Goal: Task Accomplishment & Management: Manage account settings

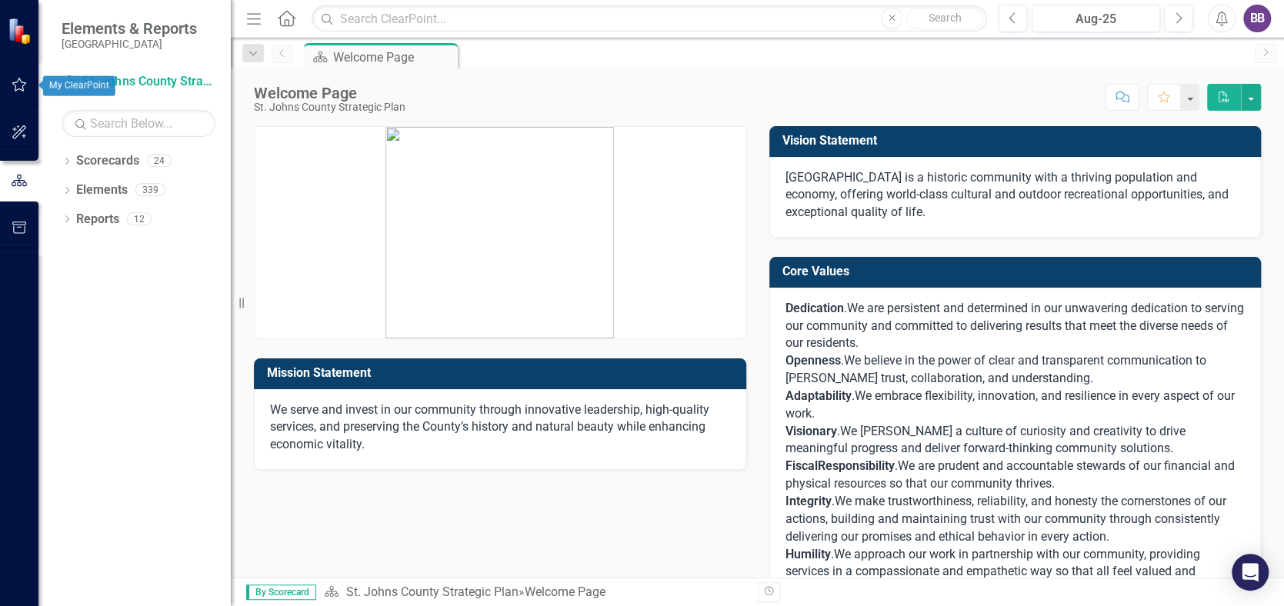
click at [16, 80] on icon "button" at bounding box center [20, 84] width 16 height 12
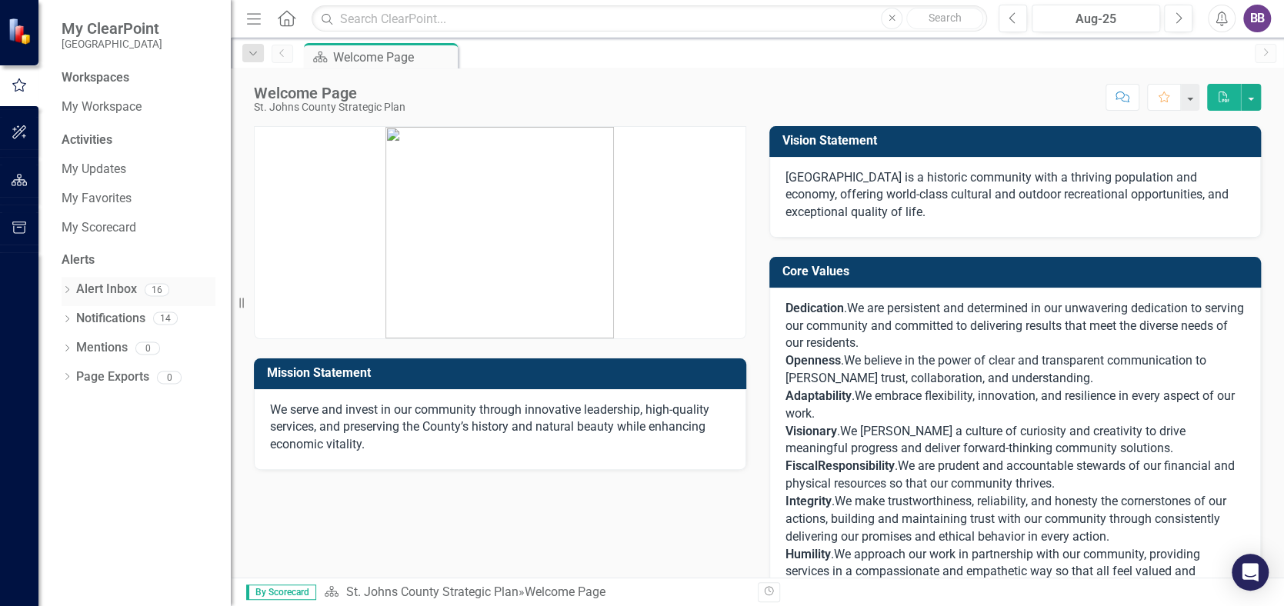
click at [111, 285] on link "Alert Inbox" at bounding box center [106, 290] width 61 height 18
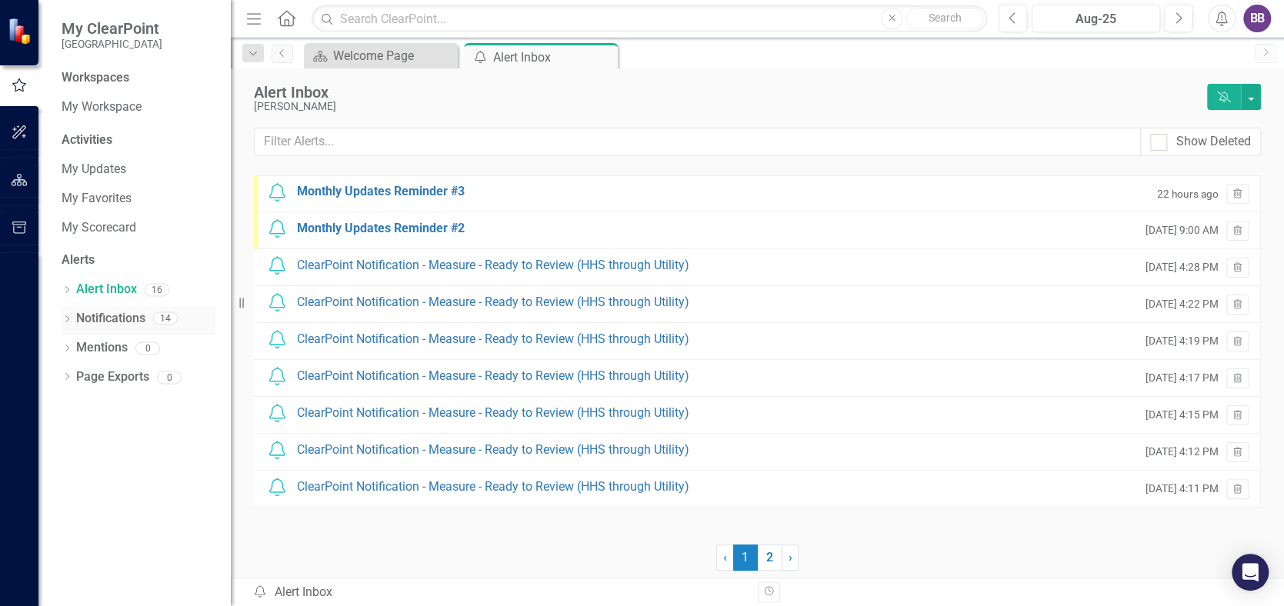
click at [112, 317] on link "Notifications" at bounding box center [110, 319] width 69 height 18
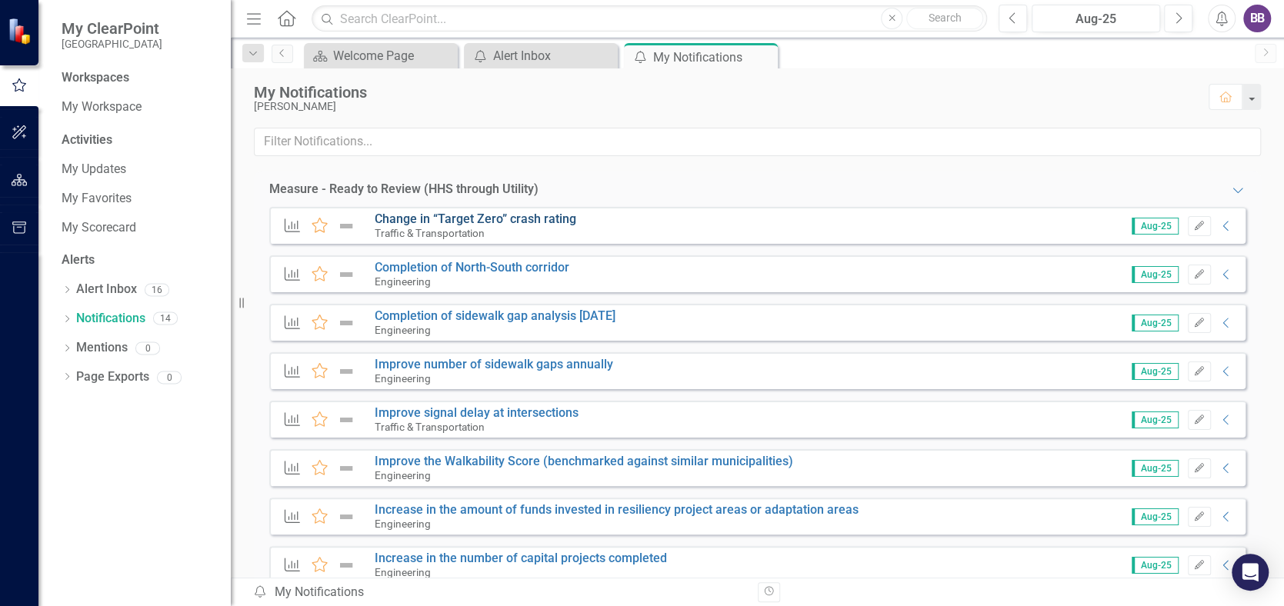
click at [518, 218] on link "Change in “Target Zero” crash rating" at bounding box center [476, 219] width 202 height 15
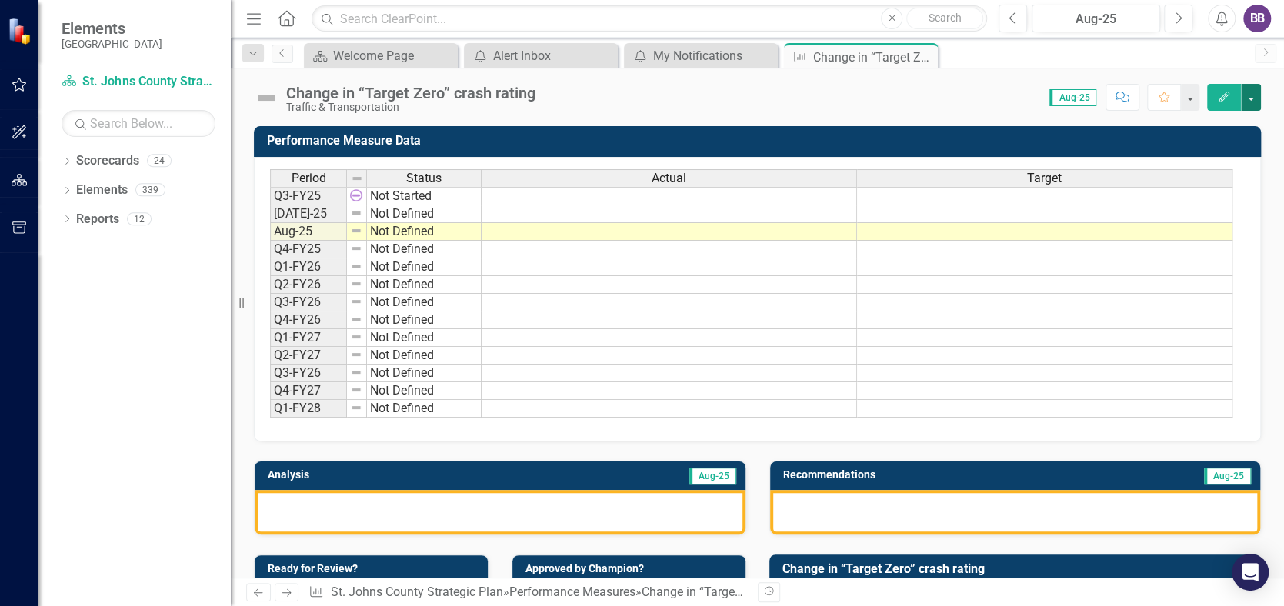
click at [1247, 100] on button "button" at bounding box center [1251, 97] width 20 height 27
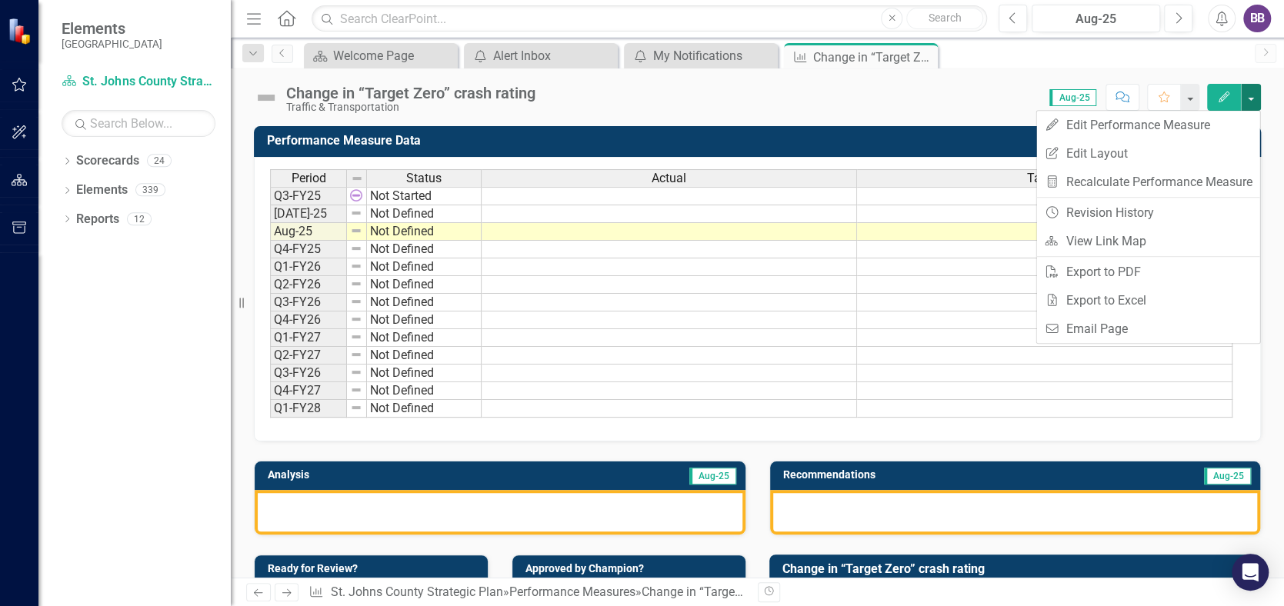
click at [1249, 96] on button "button" at bounding box center [1251, 97] width 20 height 27
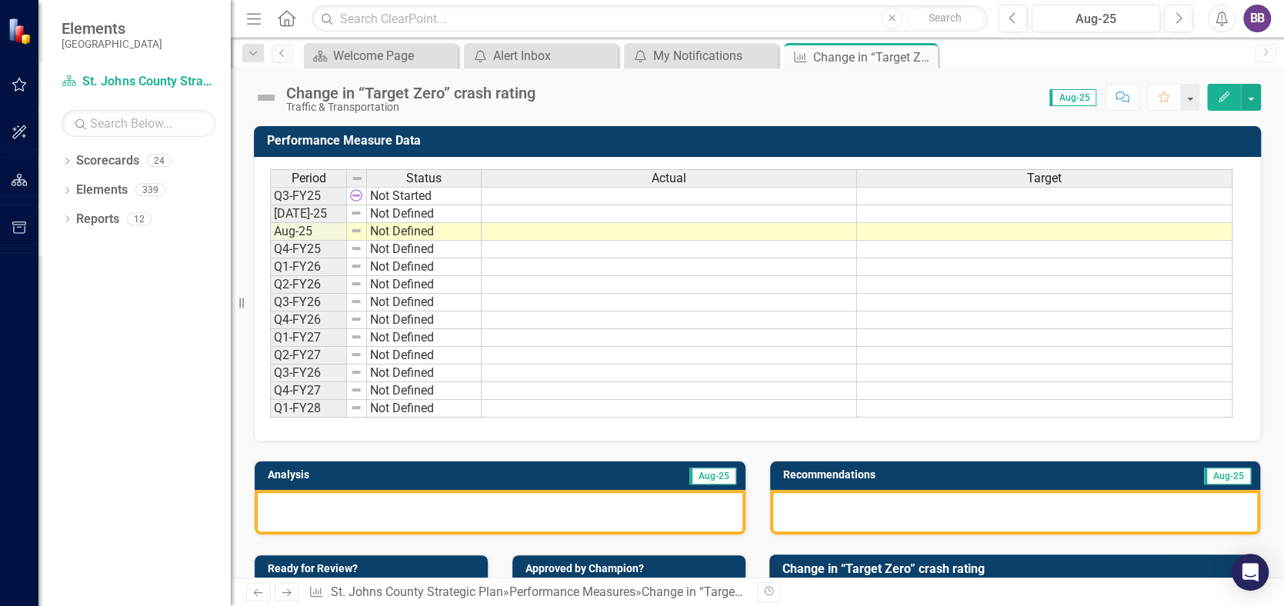
click at [1225, 95] on icon "button" at bounding box center [1224, 97] width 11 height 11
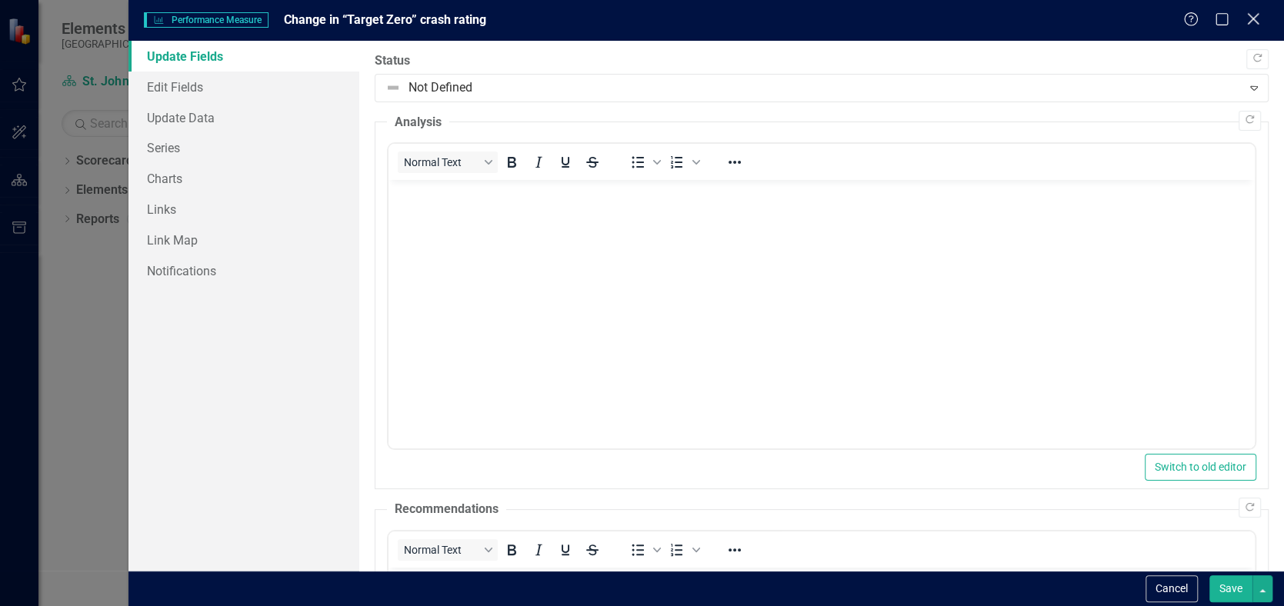
click at [1249, 18] on icon "Close" at bounding box center [1252, 19] width 19 height 15
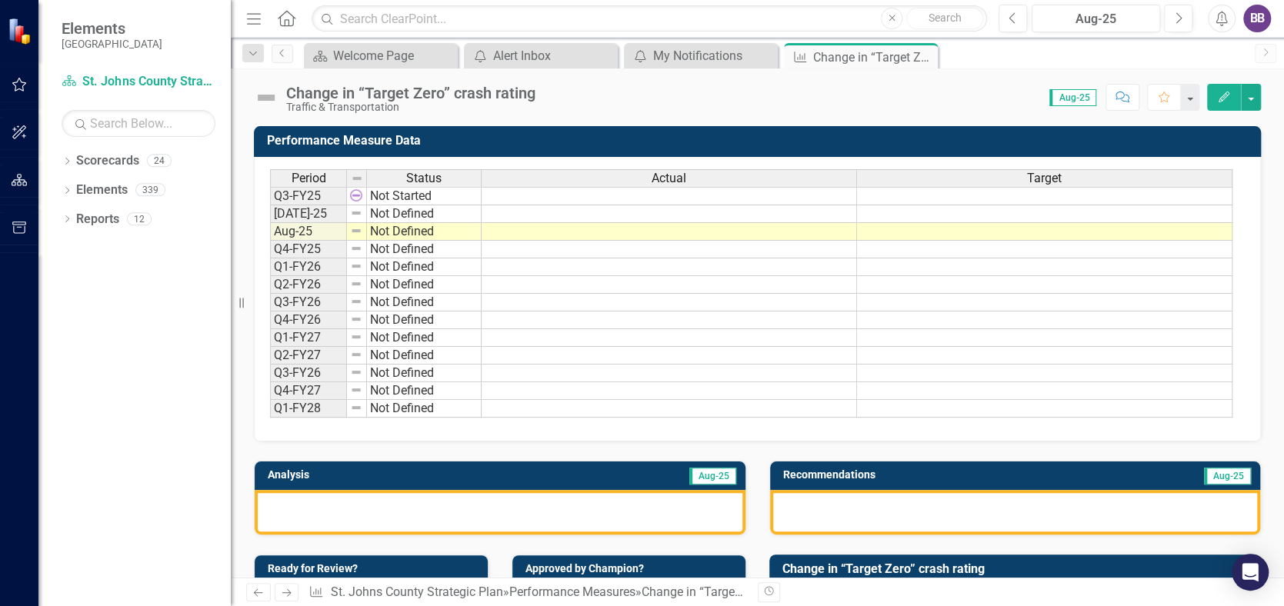
click at [14, 29] on img at bounding box center [21, 30] width 27 height 27
drag, startPoint x: 925, startPoint y: 57, endPoint x: 888, endPoint y: 57, distance: 36.9
click at [0, 0] on icon "Close" at bounding box center [0, 0] width 0 height 0
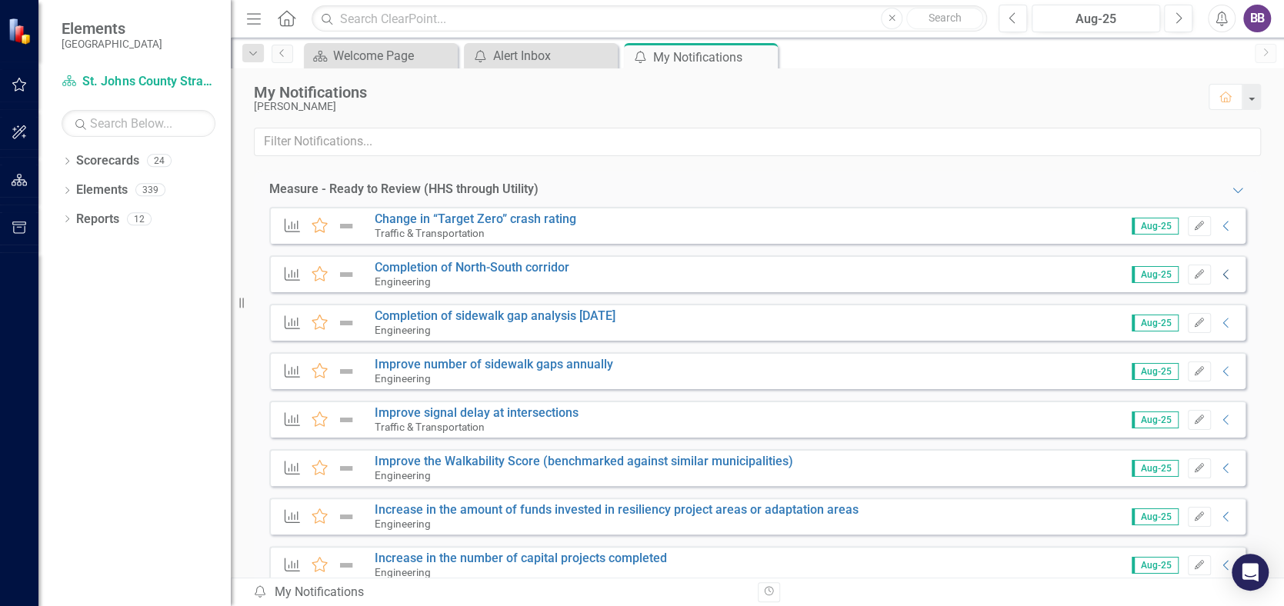
click at [1222, 272] on icon at bounding box center [1224, 275] width 5 height 10
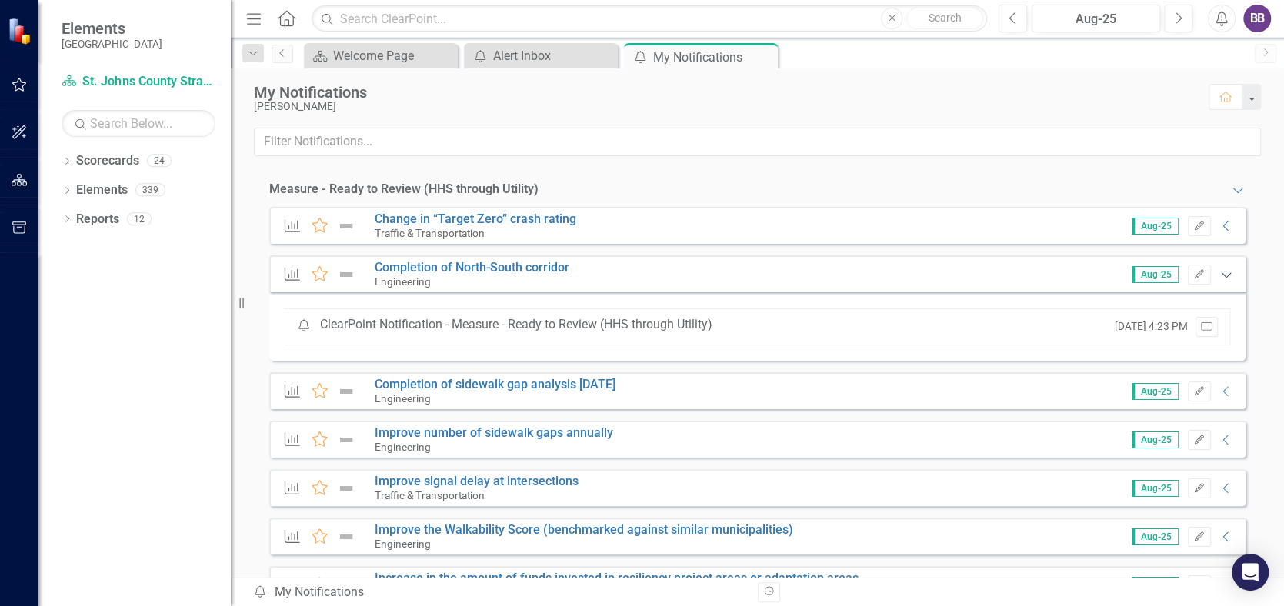
click at [1219, 272] on icon "Expanded" at bounding box center [1226, 274] width 15 height 12
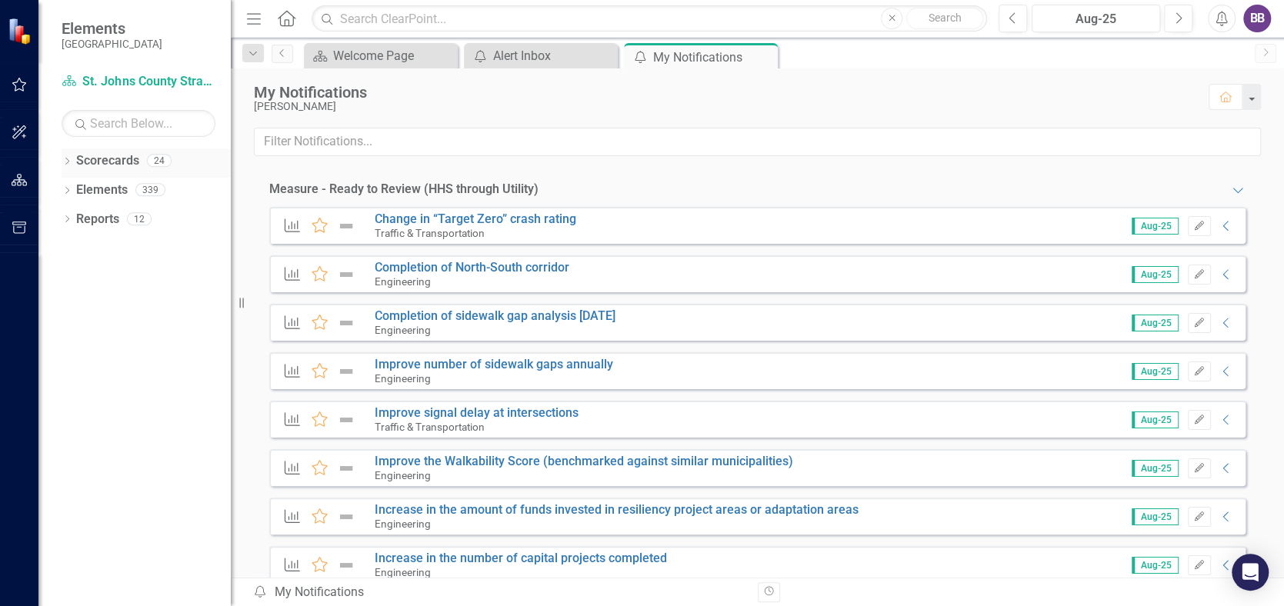
click at [70, 158] on icon "Dropdown" at bounding box center [67, 162] width 11 height 8
click at [111, 194] on link "St. Johns County Strategic Plan" at bounding box center [158, 191] width 146 height 18
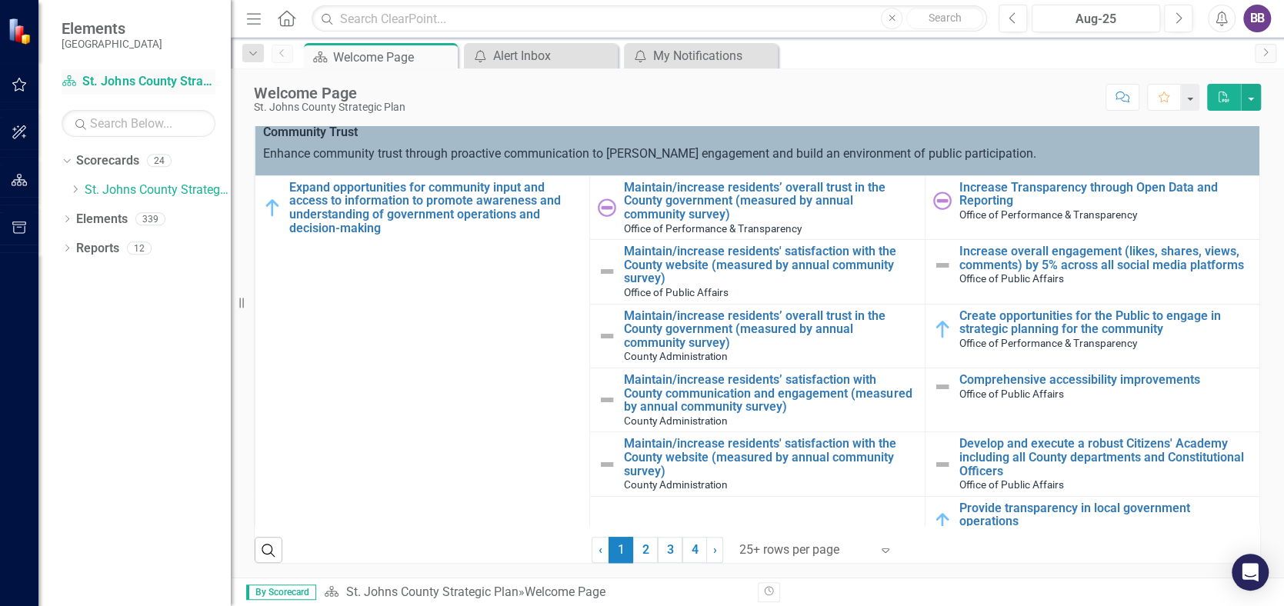
click at [128, 83] on link "Scorecard St. Johns County Strategic Plan" at bounding box center [139, 82] width 154 height 18
click at [65, 161] on icon "Dropdown" at bounding box center [65, 160] width 8 height 11
click at [22, 78] on icon "button" at bounding box center [20, 84] width 16 height 12
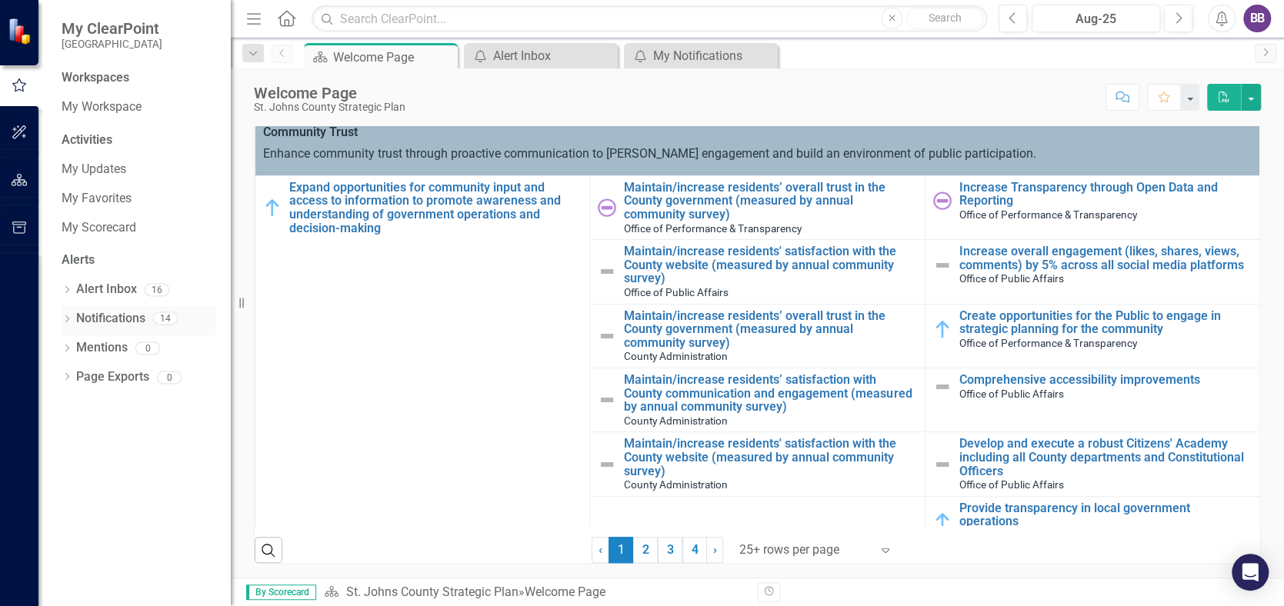
click at [99, 315] on link "Notifications" at bounding box center [110, 319] width 69 height 18
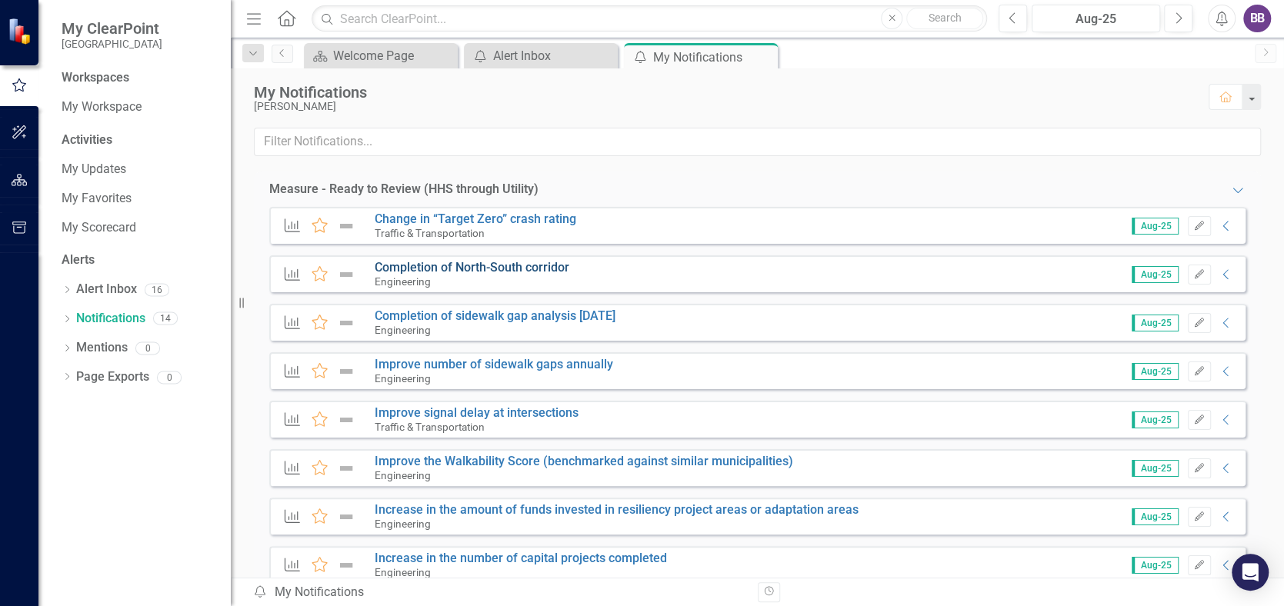
click at [472, 267] on link "Completion of North-South corridor" at bounding box center [472, 267] width 195 height 15
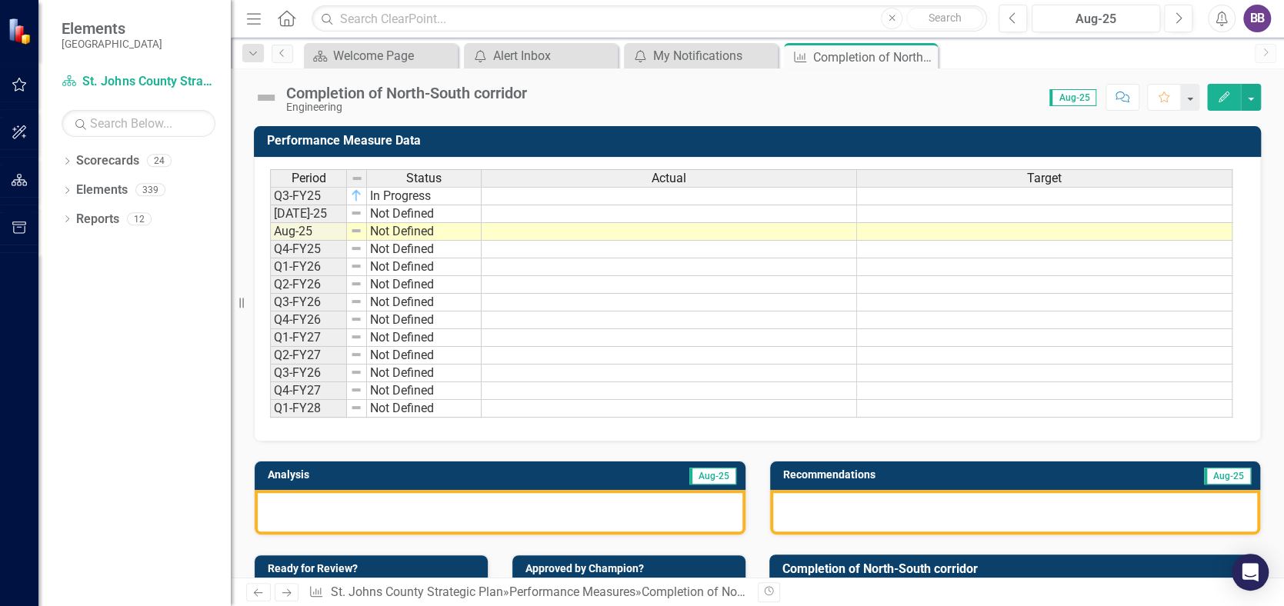
click at [1219, 95] on icon "Edit" at bounding box center [1224, 97] width 14 height 11
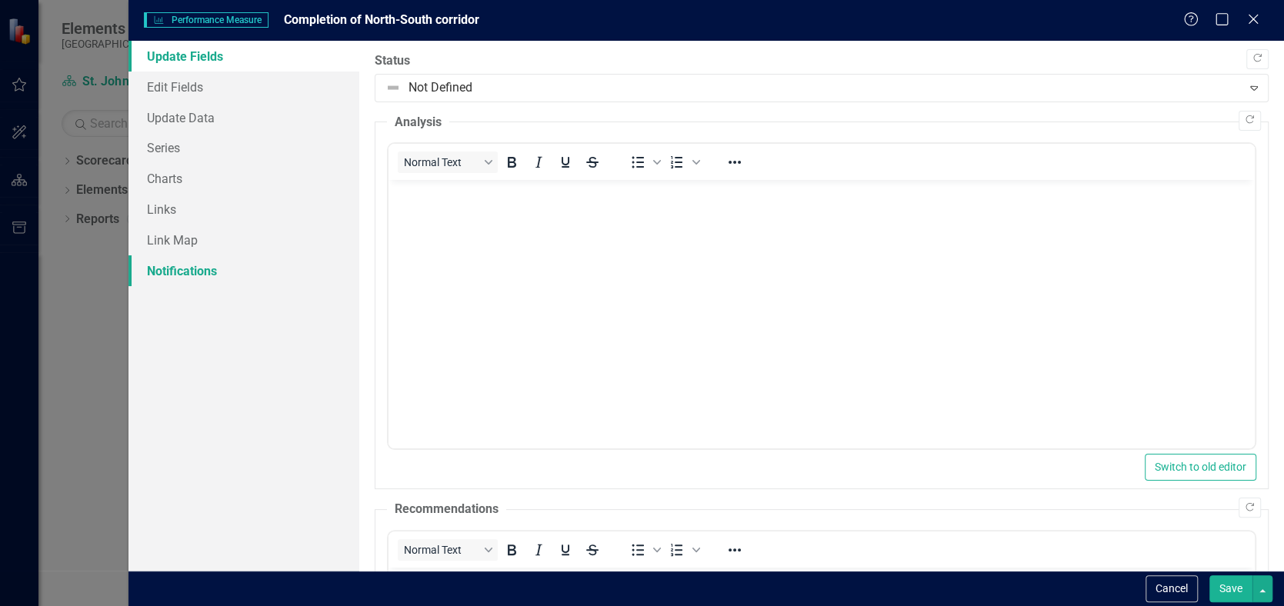
click at [178, 271] on link "Notifications" at bounding box center [243, 270] width 231 height 31
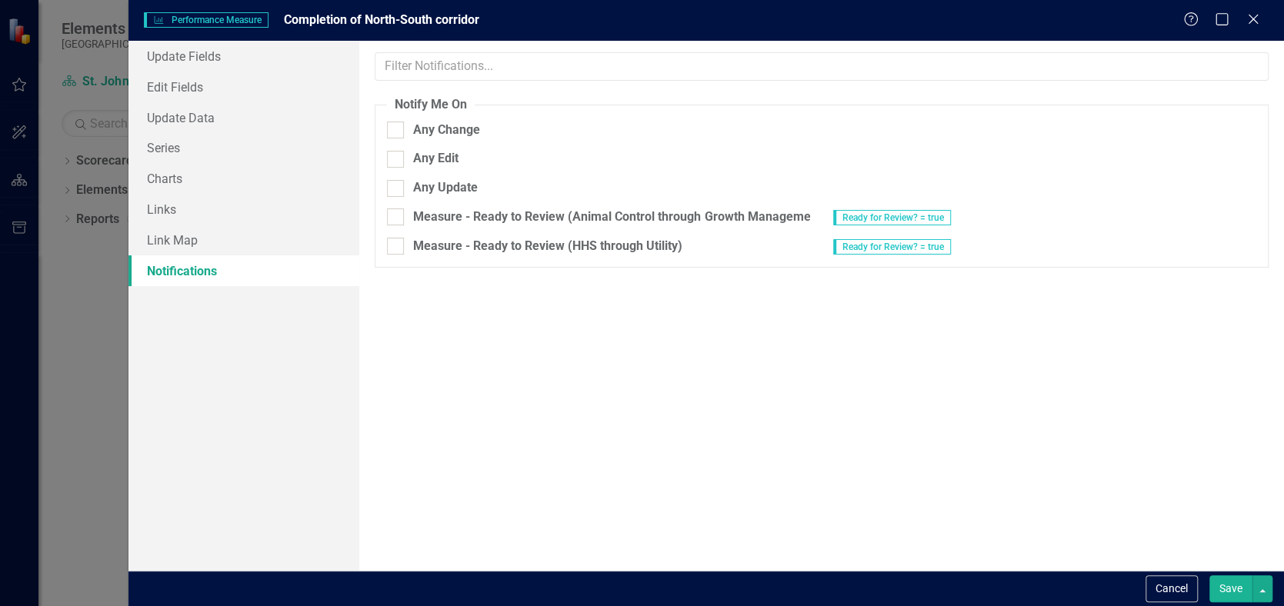
checkbox input "true"
click at [185, 54] on link "Update Fields" at bounding box center [243, 56] width 231 height 31
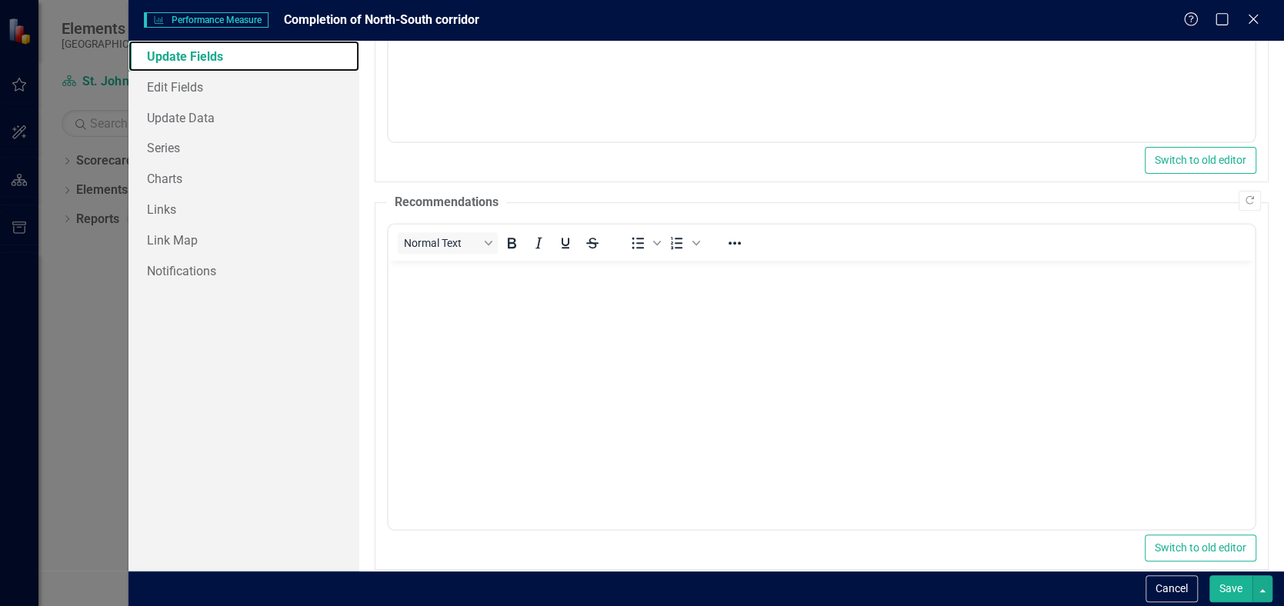
scroll to position [429, 0]
